Goal: Task Accomplishment & Management: Manage account settings

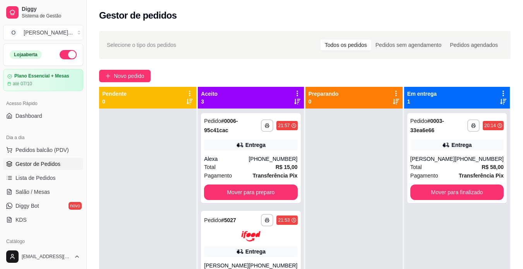
scroll to position [49, 0]
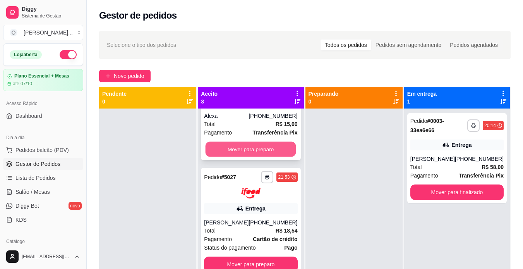
click at [265, 147] on button "Mover para preparo" at bounding box center [251, 149] width 91 height 15
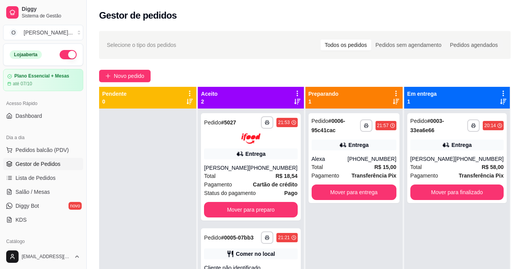
scroll to position [0, 0]
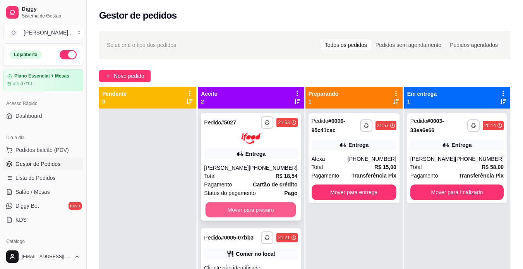
click at [283, 214] on button "Mover para preparo" at bounding box center [251, 209] width 91 height 15
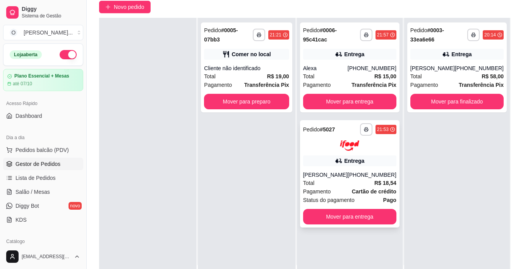
scroll to position [69, 0]
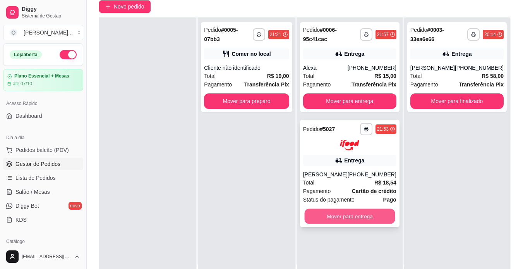
click at [337, 214] on button "Mover para entrega" at bounding box center [349, 215] width 91 height 15
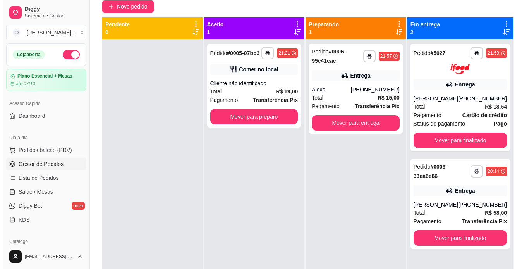
scroll to position [0, 0]
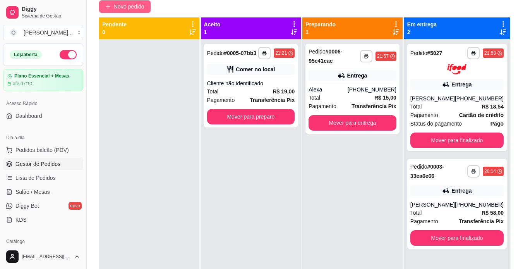
click at [134, 5] on span "Novo pedido" at bounding box center [129, 6] width 31 height 9
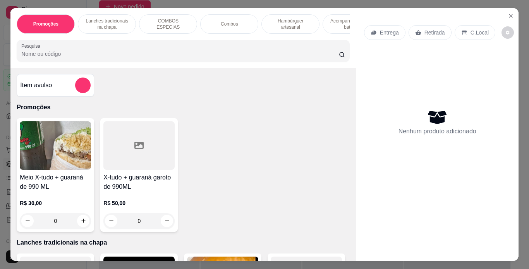
click at [382, 30] on p "Entrega" at bounding box center [389, 33] width 19 height 8
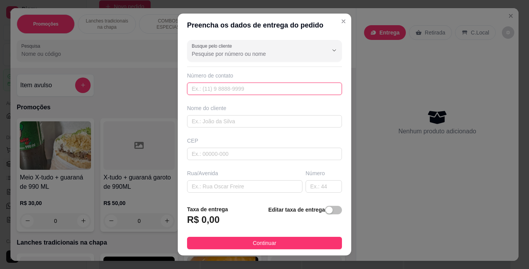
click at [238, 87] on input "text" at bounding box center [264, 88] width 155 height 12
type input "[PHONE_NUMBER]"
click at [235, 123] on input "text" at bounding box center [264, 121] width 155 height 12
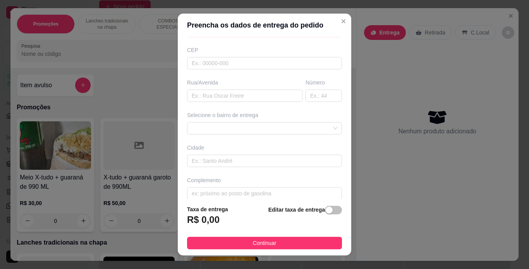
scroll to position [91, 0]
type input "Ferradais"
click at [237, 98] on input "text" at bounding box center [244, 95] width 115 height 12
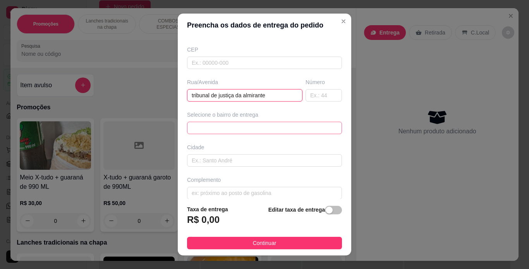
click at [256, 125] on div "67003141de867a0a4c317967 6700316dde867a0a4c31796a maracangalha - [GEOGRAPHIC_DA…" at bounding box center [264, 128] width 155 height 12
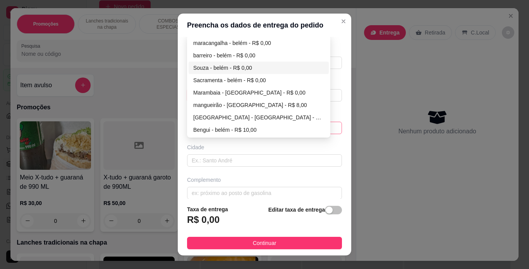
type input "tribunal de justiça da almirante"
click at [254, 65] on div "Souza - belém - R$ 0,00" at bounding box center [258, 67] width 131 height 9
type input "[GEOGRAPHIC_DATA]"
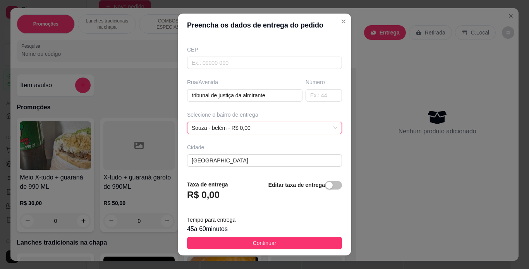
click at [222, 194] on div "R$ 0,00" at bounding box center [207, 197] width 41 height 17
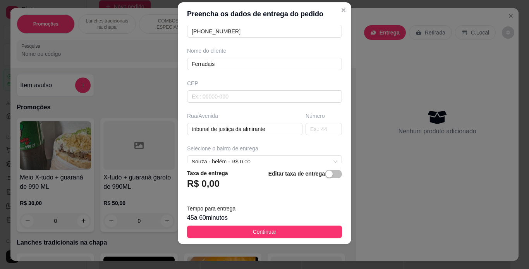
scroll to position [123, 0]
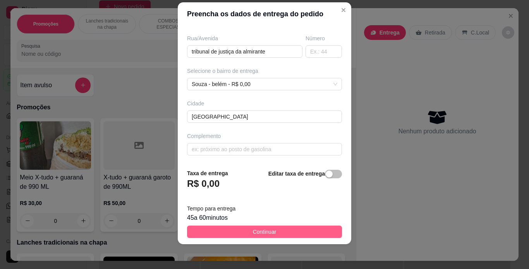
click at [253, 235] on span "Continuar" at bounding box center [265, 231] width 24 height 9
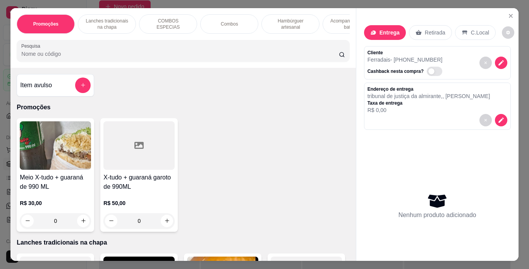
click at [283, 23] on p "Hambúrguer artesanal" at bounding box center [290, 24] width 45 height 12
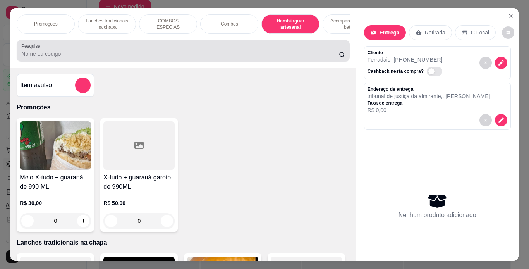
scroll to position [20, 0]
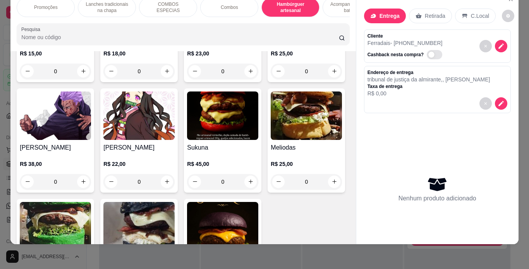
click at [240, 5] on div "Combos" at bounding box center [229, 7] width 58 height 19
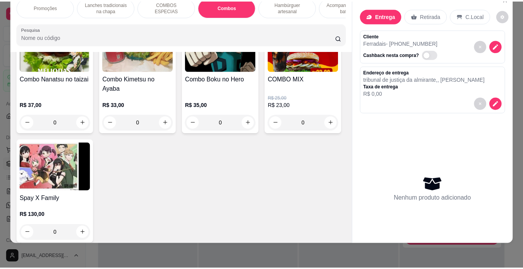
scroll to position [1149, 0]
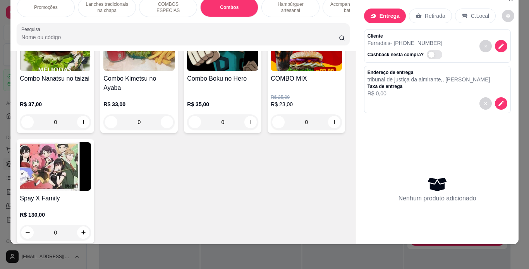
click at [175, 130] on div "0" at bounding box center [138, 121] width 71 height 15
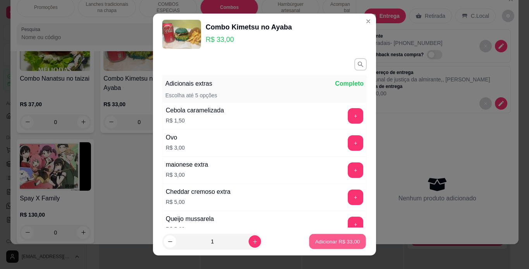
click at [333, 243] on p "Adicionar R$ 33,00" at bounding box center [337, 241] width 45 height 7
type input "1"
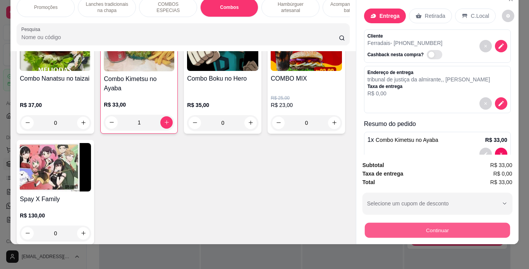
click at [371, 225] on button "Continuar" at bounding box center [436, 230] width 145 height 15
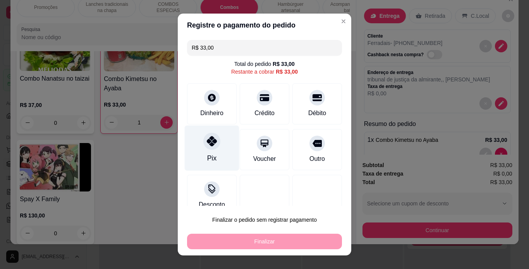
click at [207, 144] on icon at bounding box center [212, 141] width 10 height 10
type input "R$ 0,00"
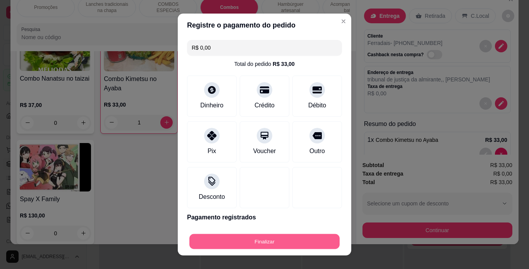
click at [257, 239] on button "Finalizar" at bounding box center [264, 241] width 150 height 15
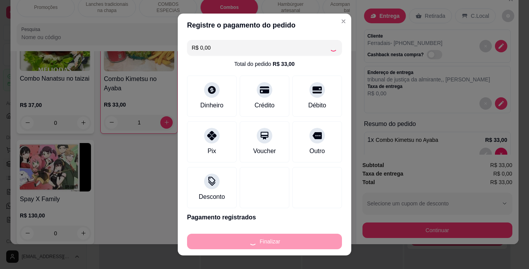
type input "0"
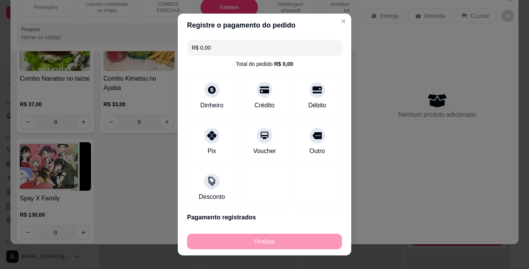
type input "-R$ 33,00"
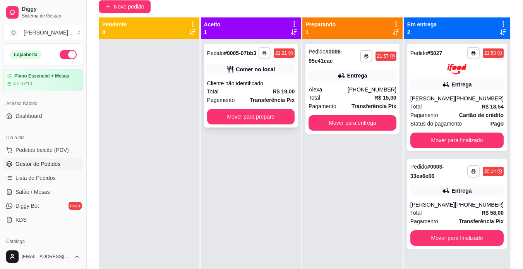
click at [266, 52] on icon "button" at bounding box center [264, 53] width 5 height 5
click at [259, 80] on button "IMPRESSORA" at bounding box center [244, 80] width 54 height 12
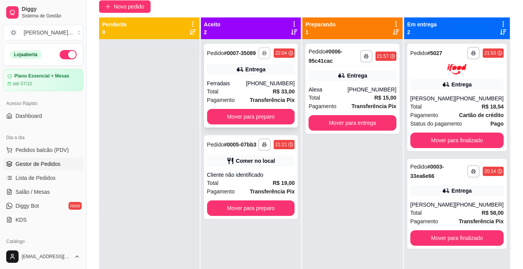
click at [264, 53] on icon "button" at bounding box center [264, 53] width 5 height 5
click at [256, 80] on button "IMPRESSORA" at bounding box center [244, 80] width 54 height 12
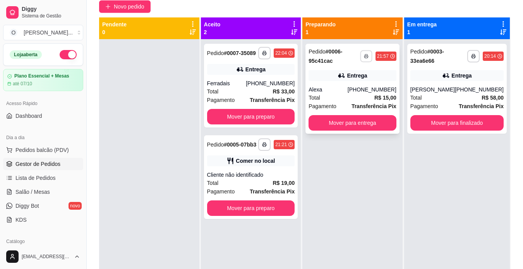
click at [368, 58] on button "button" at bounding box center [366, 56] width 12 height 12
click at [363, 83] on button "IMPRESSORA" at bounding box center [345, 83] width 54 height 12
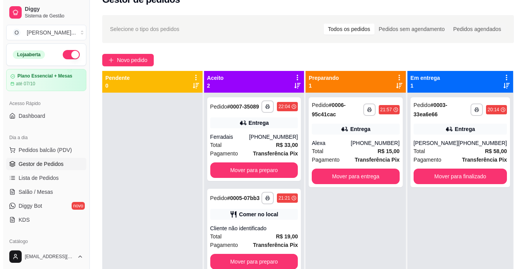
scroll to position [8, 0]
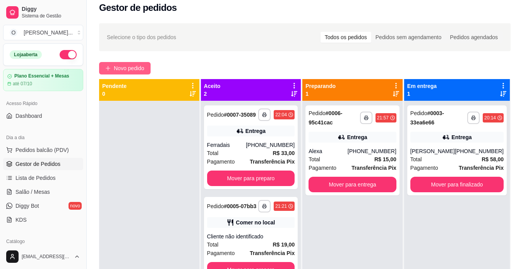
click at [143, 67] on span "Novo pedido" at bounding box center [129, 68] width 31 height 9
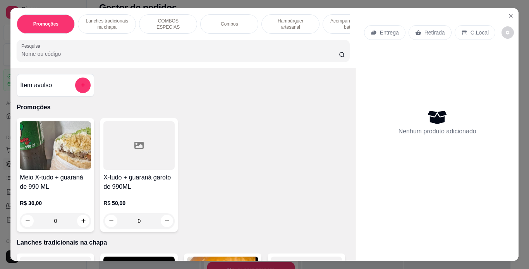
click at [296, 26] on p "Hambúrguer artesanal" at bounding box center [290, 24] width 45 height 12
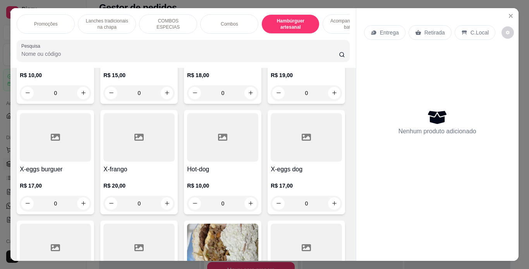
scroll to position [254, 0]
click at [80, 95] on div "0" at bounding box center [55, 92] width 71 height 15
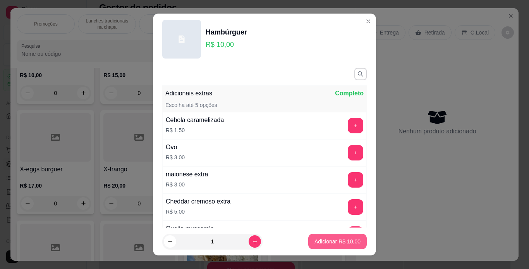
click at [344, 248] on button "Adicionar R$ 10,00" at bounding box center [337, 240] width 58 height 15
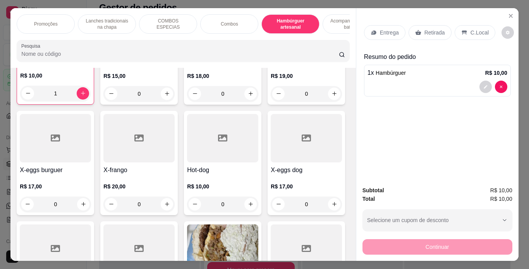
type input "1"
click at [424, 29] on p "Retirada" at bounding box center [434, 33] width 21 height 8
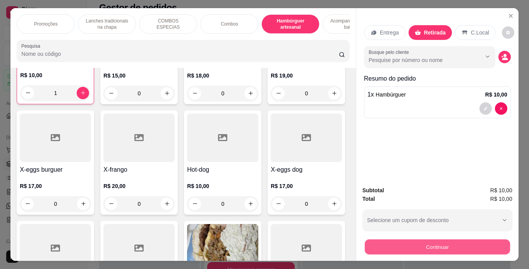
click at [385, 239] on button "Continuar" at bounding box center [436, 246] width 145 height 15
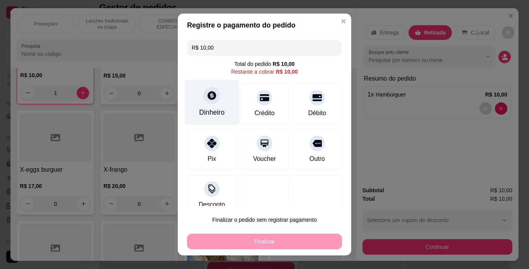
click at [208, 112] on div "Dinheiro" at bounding box center [212, 112] width 26 height 10
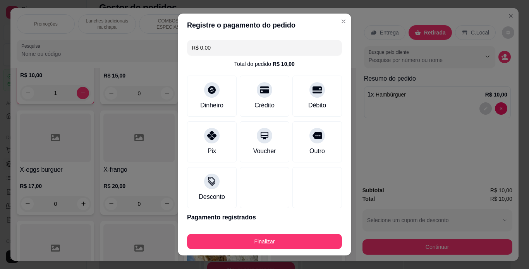
type input "R$ 0,00"
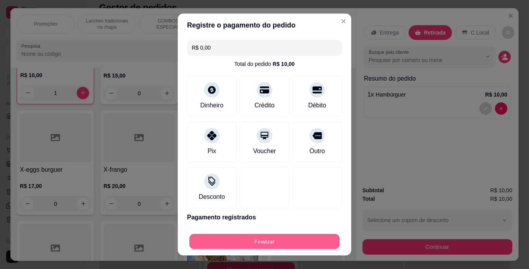
click at [276, 238] on button "Finalizar" at bounding box center [264, 241] width 150 height 15
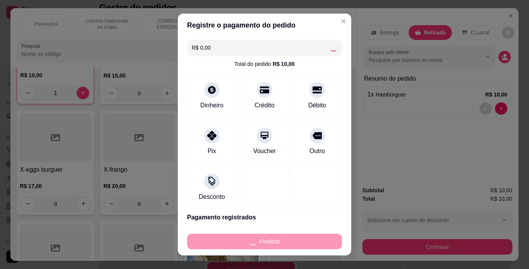
type input "0"
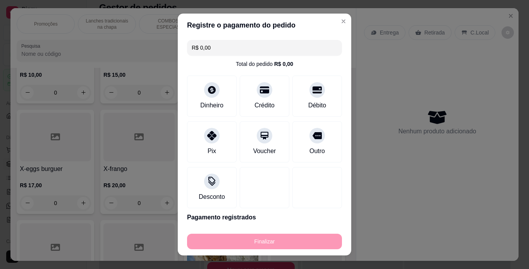
type input "-R$ 10,00"
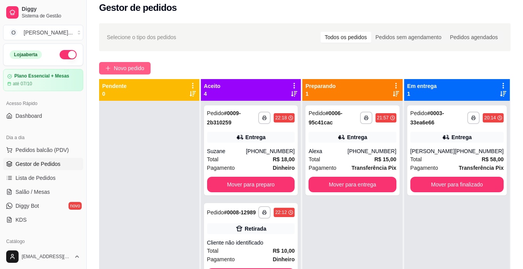
click at [139, 70] on span "Novo pedido" at bounding box center [129, 68] width 31 height 9
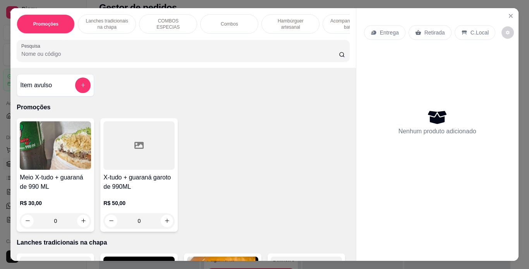
click at [478, 30] on p "C.Local" at bounding box center [479, 33] width 18 height 8
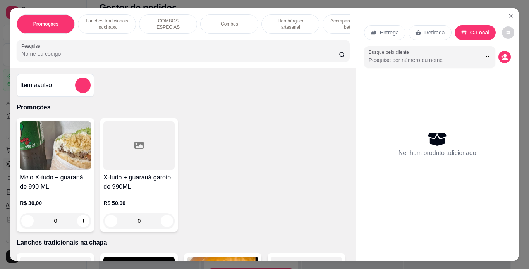
click at [296, 22] on p "Hambúrguer artesanal" at bounding box center [290, 24] width 45 height 12
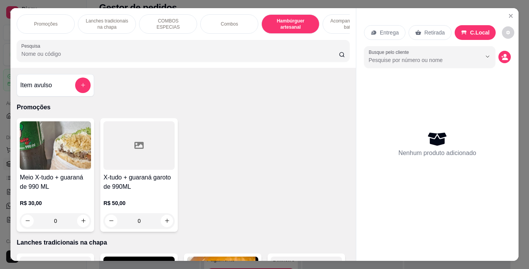
scroll to position [20, 0]
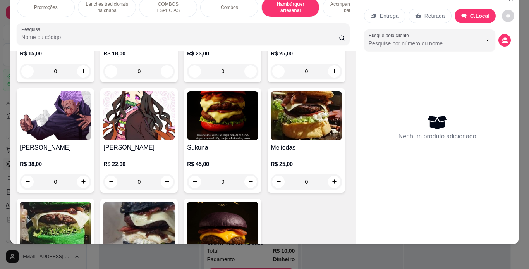
click at [162, 79] on div "0" at bounding box center [138, 70] width 71 height 15
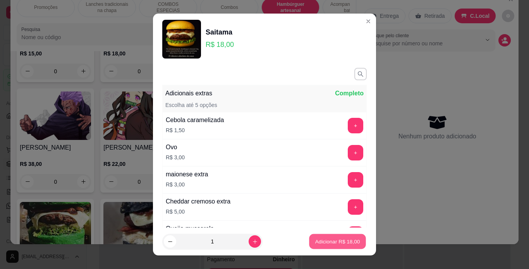
click at [326, 240] on p "Adicionar R$ 18,00" at bounding box center [337, 241] width 45 height 7
type input "1"
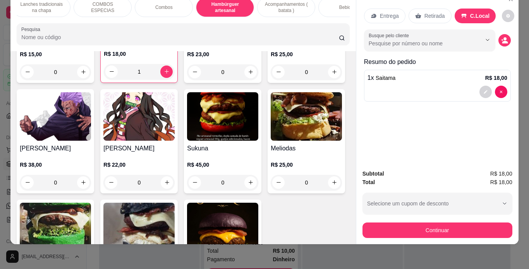
scroll to position [0, 84]
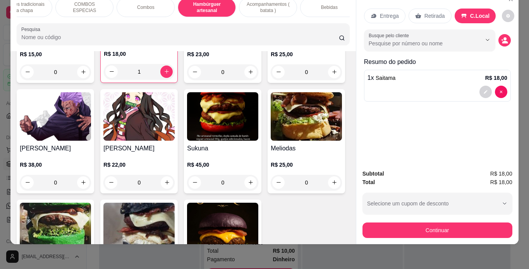
click at [333, 4] on p "Bebidas" at bounding box center [329, 7] width 17 height 6
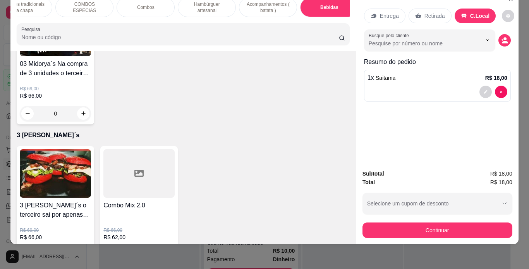
scroll to position [2381, 0]
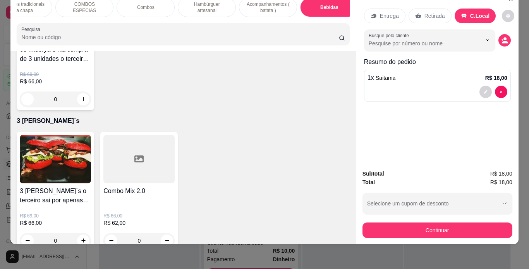
type input "1"
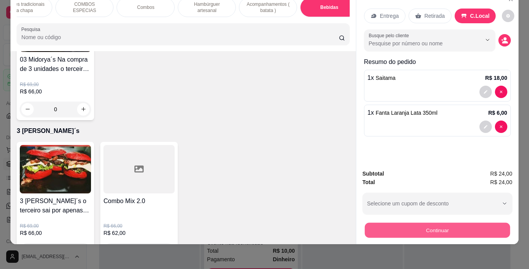
click at [393, 223] on button "Continuar" at bounding box center [436, 230] width 145 height 15
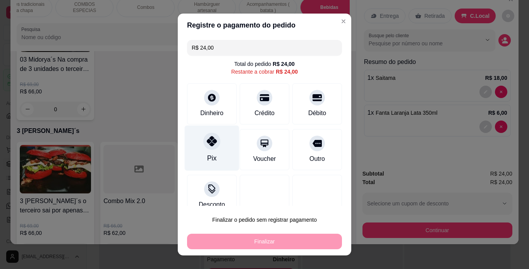
click at [207, 141] on icon at bounding box center [212, 141] width 10 height 10
type input "R$ 0,00"
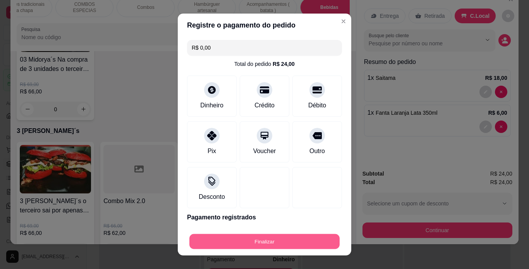
click at [256, 246] on button "Finalizar" at bounding box center [264, 241] width 150 height 15
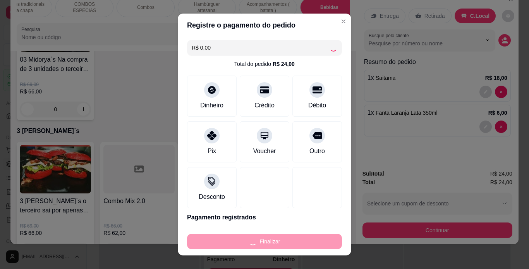
type input "0"
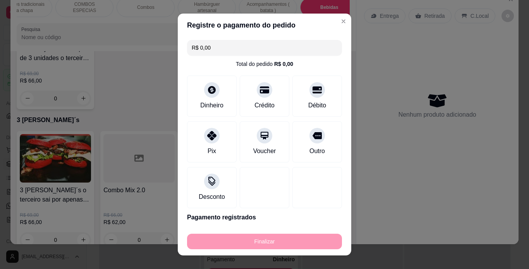
type input "-R$ 24,00"
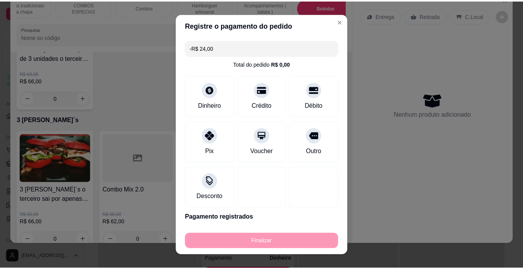
scroll to position [2381, 0]
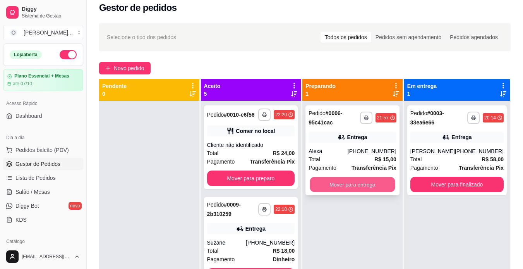
click at [366, 183] on button "Mover para entrega" at bounding box center [352, 184] width 85 height 15
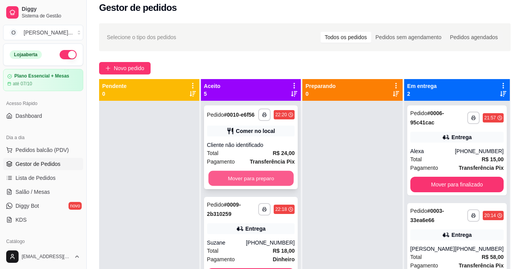
click at [283, 186] on button "Mover para preparo" at bounding box center [250, 178] width 85 height 15
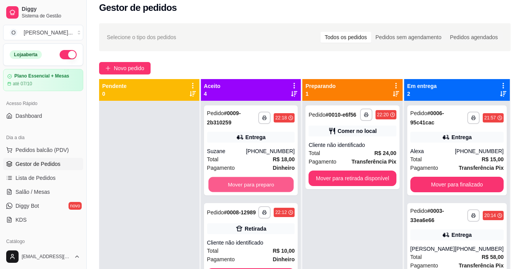
click at [283, 186] on button "Mover para preparo" at bounding box center [250, 184] width 85 height 15
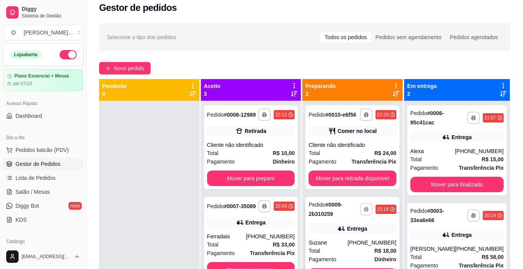
click at [368, 209] on icon "button" at bounding box center [366, 209] width 5 height 5
click at [361, 237] on button "IMPRESSORA" at bounding box center [346, 236] width 54 height 12
click at [262, 208] on icon "button" at bounding box center [264, 206] width 5 height 5
click at [251, 245] on button "IMPRESSORA" at bounding box center [238, 242] width 54 height 12
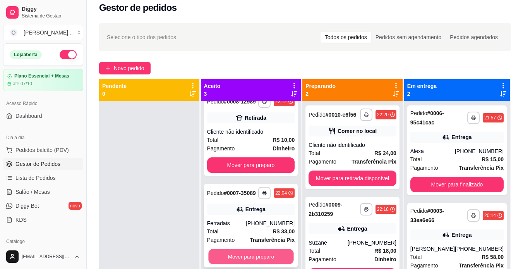
click at [263, 252] on button "Mover para preparo" at bounding box center [250, 256] width 85 height 15
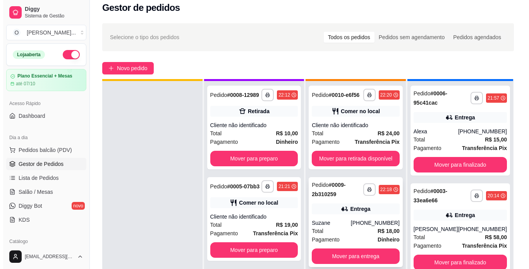
scroll to position [22, 0]
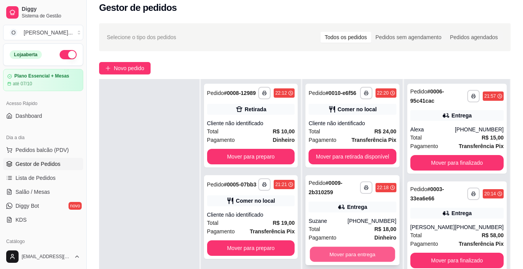
click at [347, 252] on button "Mover para entrega" at bounding box center [352, 254] width 85 height 15
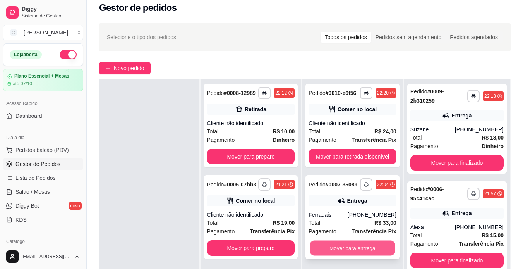
click at [352, 247] on button "Mover para entrega" at bounding box center [352, 247] width 85 height 15
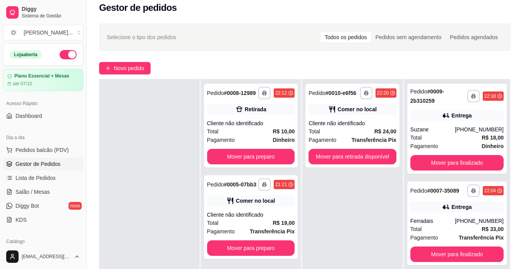
click at [307, 229] on div "**********" at bounding box center [352, 213] width 100 height 269
click at [353, 121] on div "Cliente não identificado" at bounding box center [353, 123] width 88 height 8
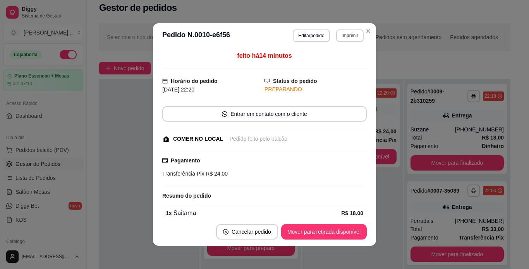
scroll to position [61, 0]
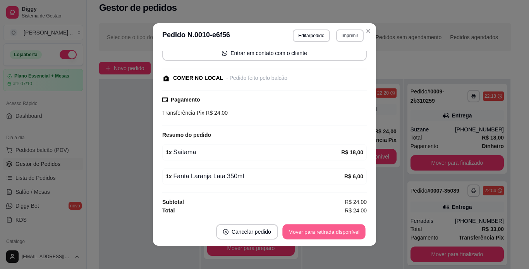
click at [300, 237] on button "Mover para retirada disponível" at bounding box center [323, 231] width 83 height 15
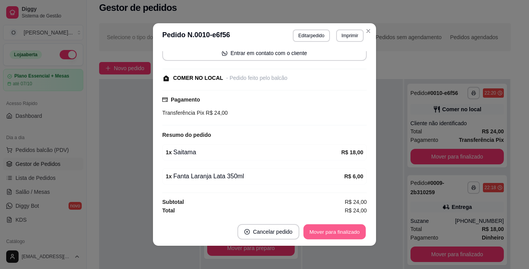
click at [309, 232] on button "Mover para finalizado" at bounding box center [334, 231] width 62 height 15
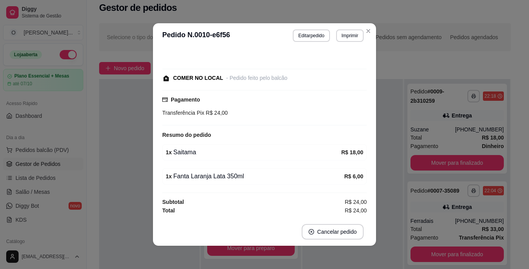
scroll to position [27, 0]
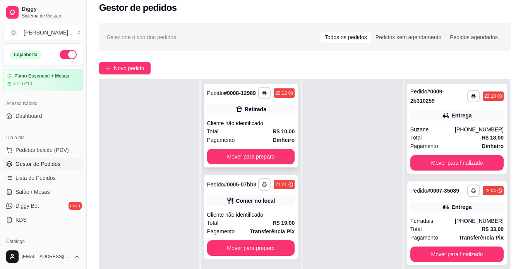
click at [270, 124] on div "Cliente não identificado" at bounding box center [251, 123] width 88 height 8
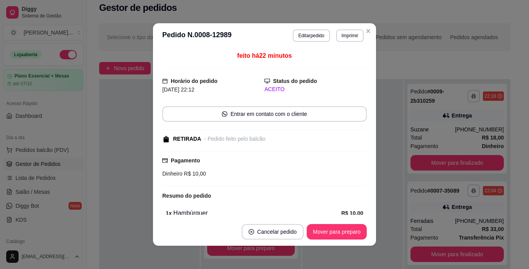
scroll to position [37, 0]
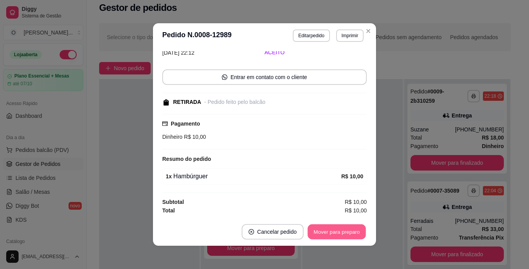
click at [328, 230] on button "Mover para preparo" at bounding box center [336, 231] width 58 height 15
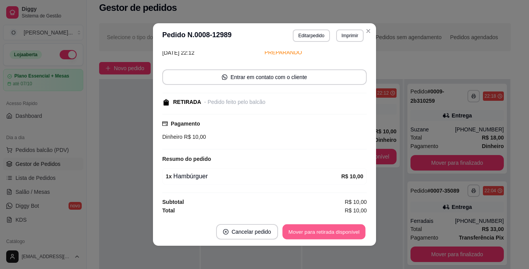
click at [328, 230] on button "Mover para retirada disponível" at bounding box center [323, 231] width 83 height 15
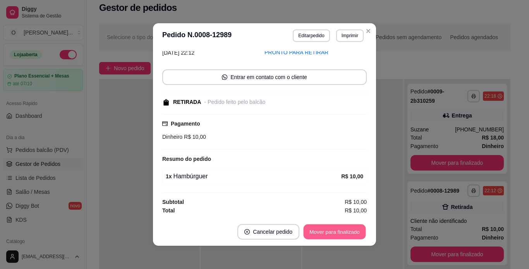
click at [328, 230] on button "Mover para finalizado" at bounding box center [334, 231] width 62 height 15
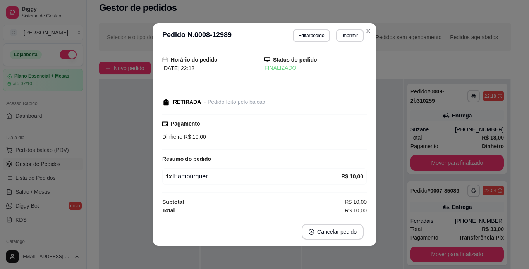
scroll to position [3, 0]
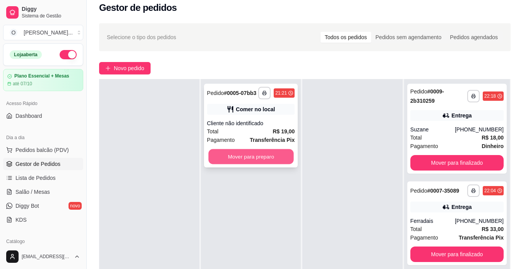
click at [288, 160] on button "Mover para preparo" at bounding box center [250, 156] width 85 height 15
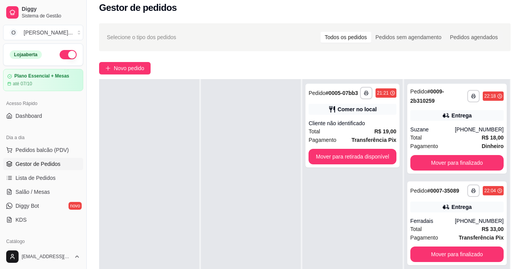
click at [364, 116] on div "**********" at bounding box center [352, 126] width 94 height 84
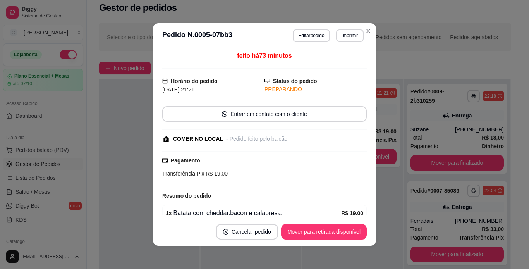
scroll to position [37, 0]
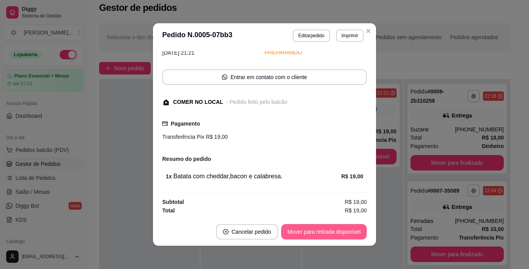
click at [299, 234] on button "Mover para retirada disponível" at bounding box center [324, 231] width 86 height 15
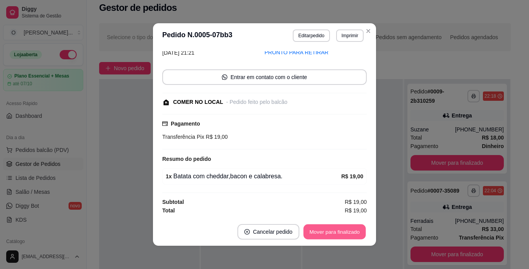
click at [306, 235] on button "Mover para finalizado" at bounding box center [334, 231] width 62 height 15
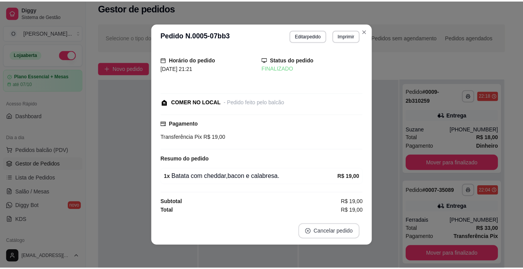
scroll to position [3, 0]
